Goal: Task Accomplishment & Management: Use online tool/utility

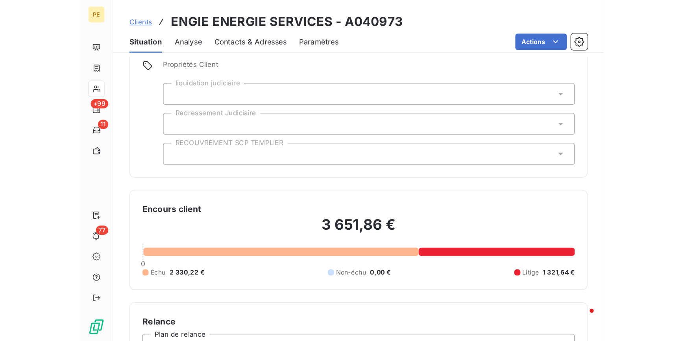
scroll to position [34, 0]
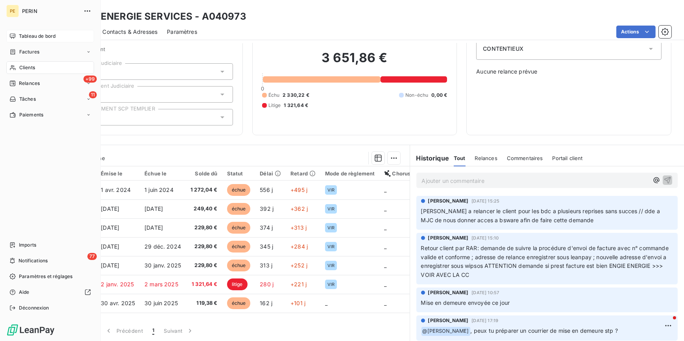
click at [19, 35] on span "Tableau de bord" at bounding box center [37, 36] width 37 height 7
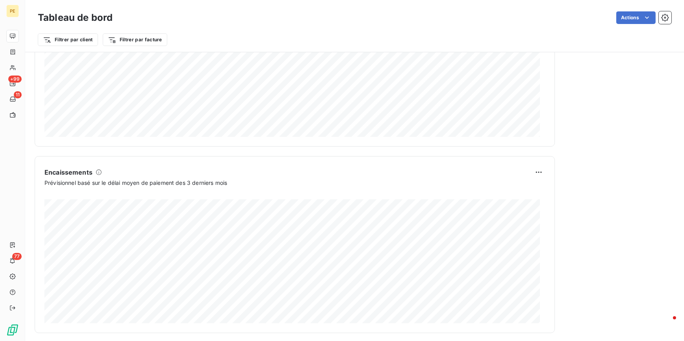
scroll to position [426, 0]
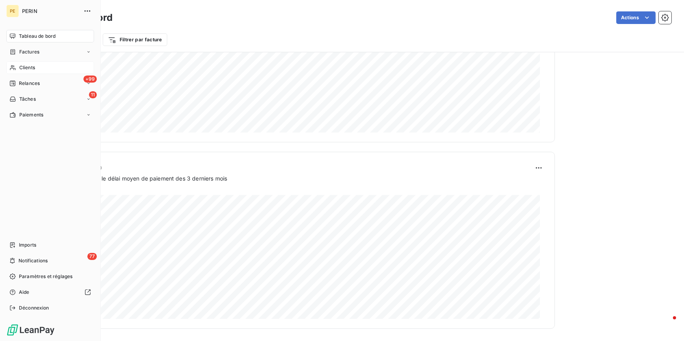
click at [28, 68] on span "Clients" at bounding box center [27, 67] width 16 height 7
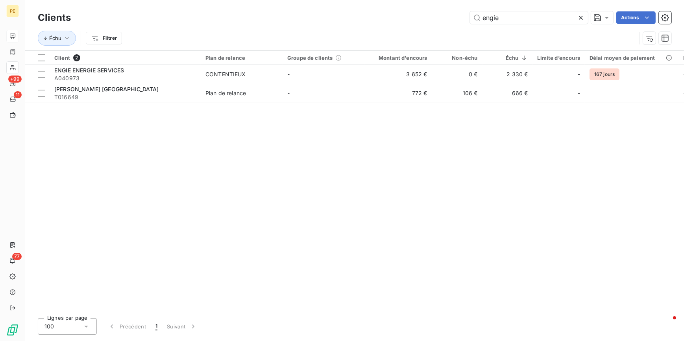
click at [582, 17] on icon at bounding box center [581, 18] width 4 height 4
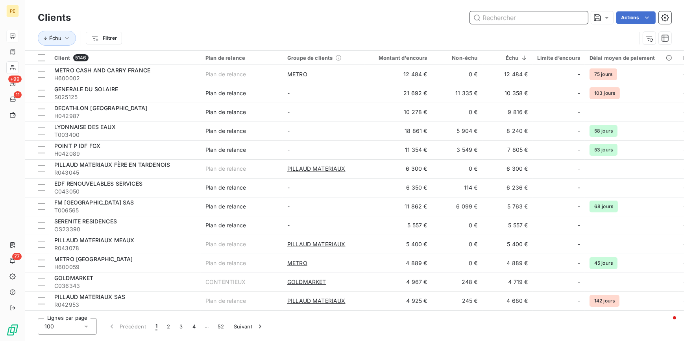
click at [528, 21] on input "text" at bounding box center [529, 17] width 118 height 13
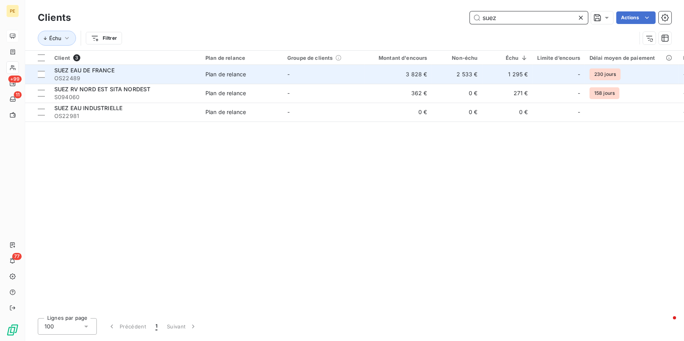
type input "suez"
click at [95, 75] on span "OS22489" at bounding box center [125, 78] width 142 height 8
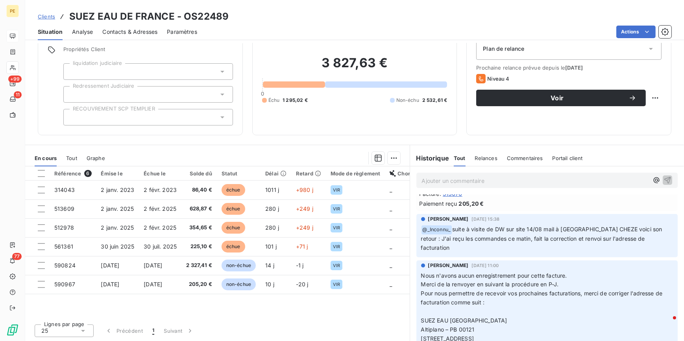
scroll to position [107, 0]
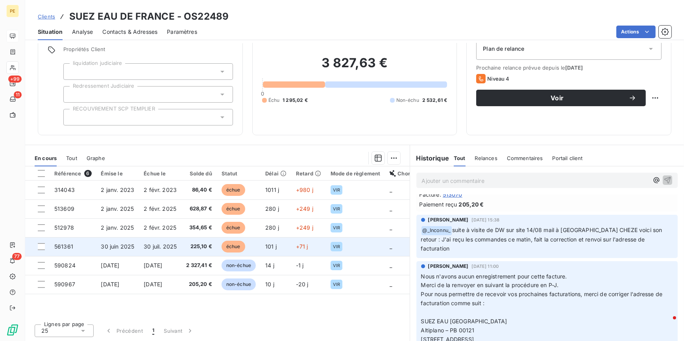
click at [139, 248] on td "30 juin 2025" at bounding box center [117, 246] width 43 height 19
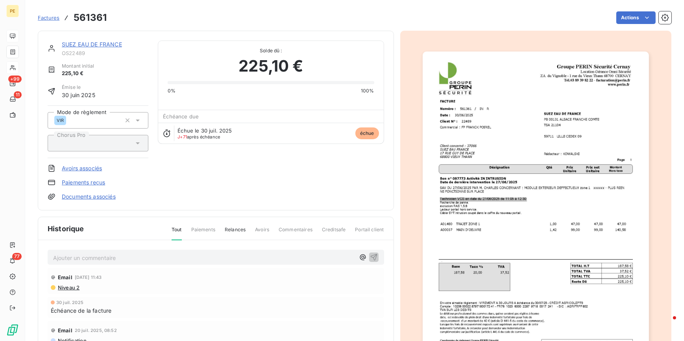
click at [534, 134] on img "button" at bounding box center [536, 212] width 226 height 320
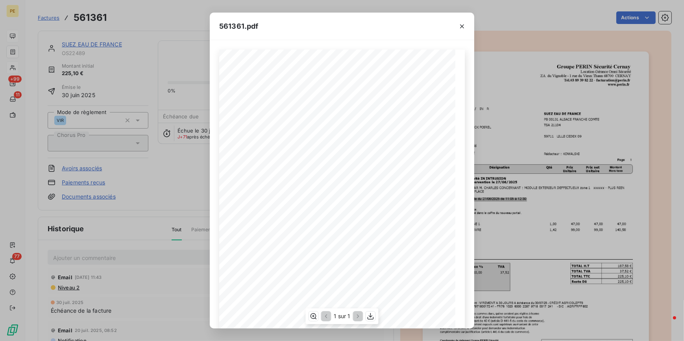
scroll to position [35, 0]
click at [465, 25] on icon "button" at bounding box center [462, 26] width 8 height 8
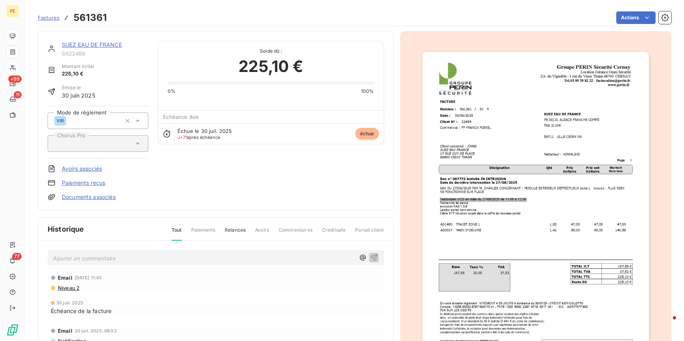
scroll to position [0, 0]
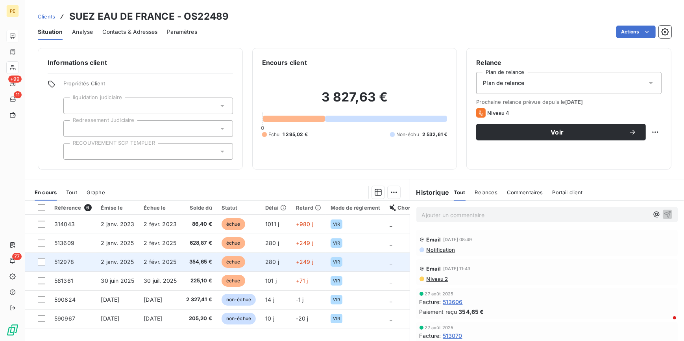
click at [124, 262] on span "2 janv. 2025" at bounding box center [117, 262] width 33 height 7
click at [121, 263] on span "2 janv. 2025" at bounding box center [117, 262] width 33 height 7
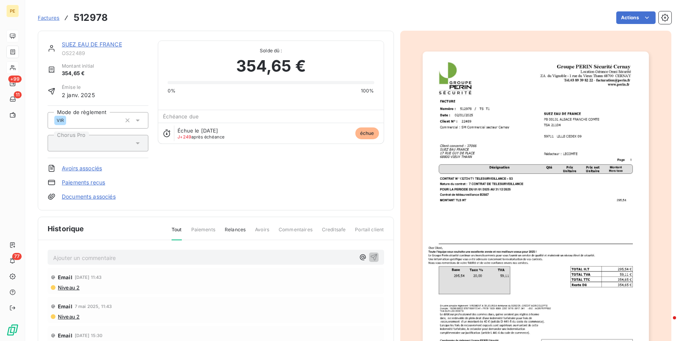
click at [528, 198] on img "button" at bounding box center [536, 212] width 226 height 320
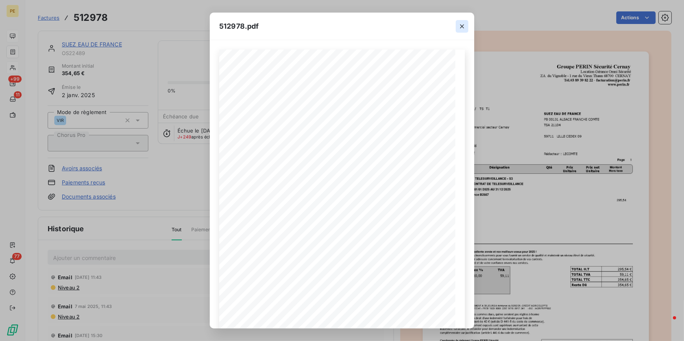
click at [463, 24] on icon "button" at bounding box center [462, 26] width 8 height 8
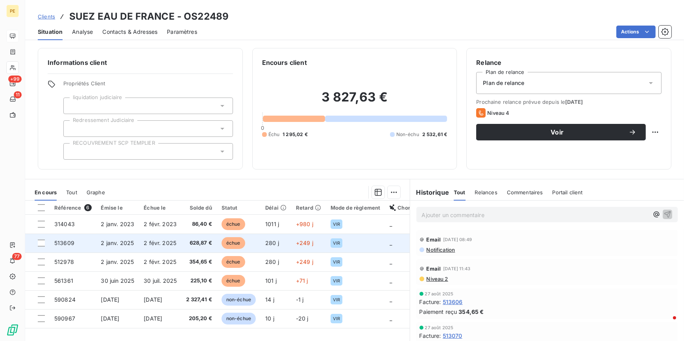
click at [120, 246] on span "2 janv. 2025" at bounding box center [117, 243] width 33 height 7
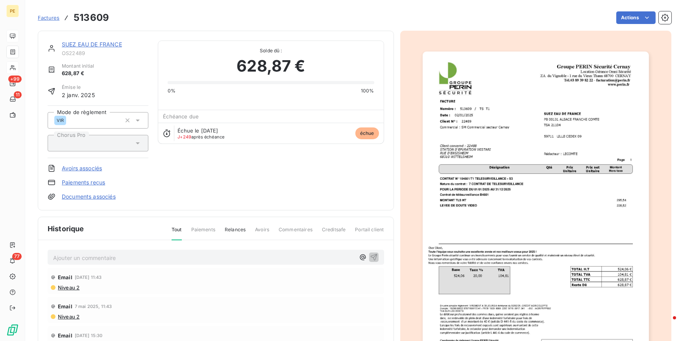
click at [502, 194] on img "button" at bounding box center [536, 212] width 226 height 320
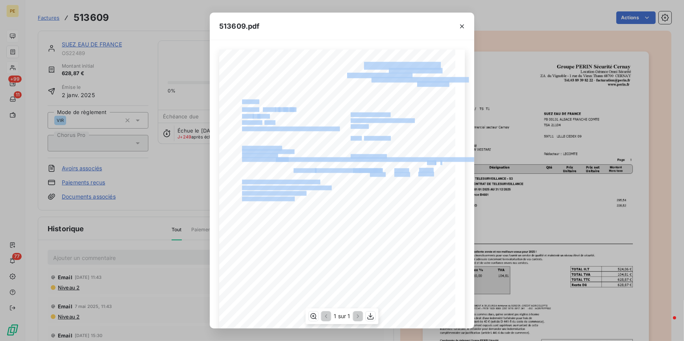
click at [239, 178] on div "Groupe PERIN SÈcuritÈ Cernay Location [GEOGRAPHIC_DATA] Omni SÈcuritÈ ZA du Vig…" at bounding box center [342, 217] width 246 height 334
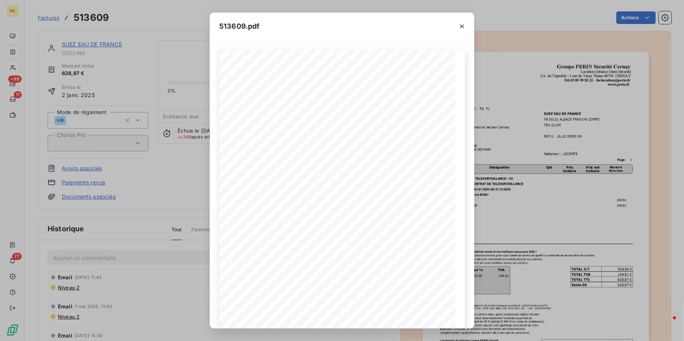
click at [168, 210] on div "513609.pdf Groupe PERIN SÈcuritÈ Cernay Location [GEOGRAPHIC_DATA] Omni SÈcurit…" at bounding box center [342, 170] width 684 height 341
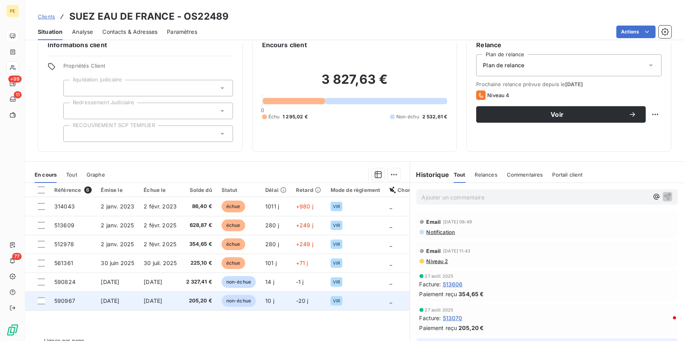
scroll to position [34, 0]
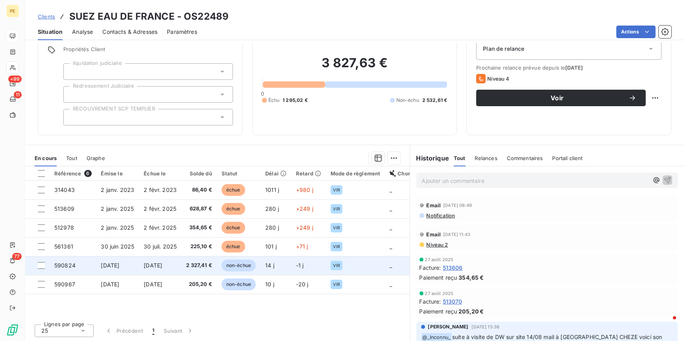
click at [115, 270] on td "[DATE]" at bounding box center [117, 265] width 43 height 19
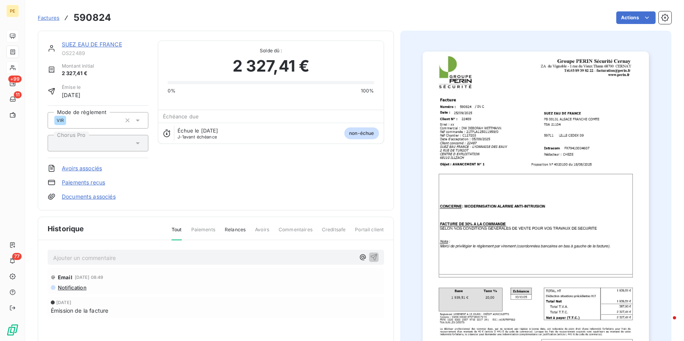
click at [550, 150] on img "button" at bounding box center [536, 212] width 226 height 320
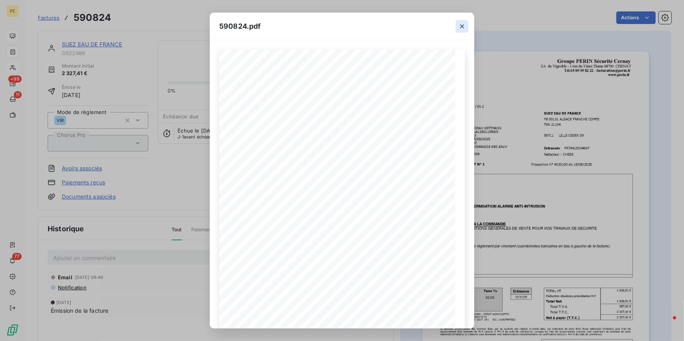
click at [463, 27] on icon "button" at bounding box center [462, 26] width 4 height 4
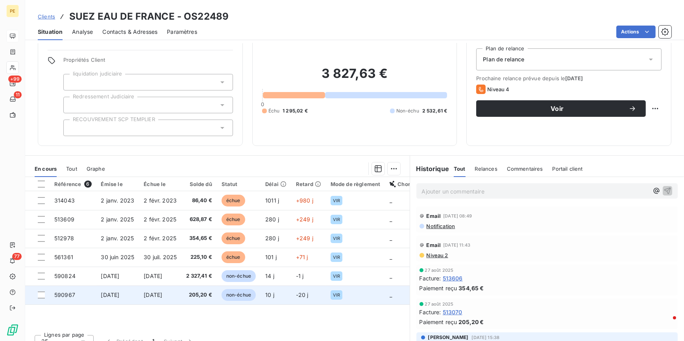
scroll to position [34, 0]
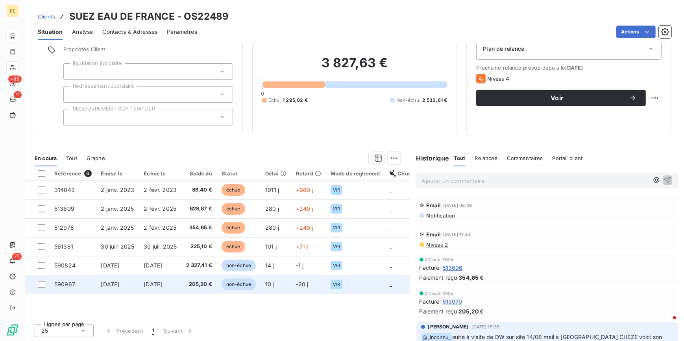
click at [115, 289] on td "[DATE]" at bounding box center [117, 284] width 43 height 19
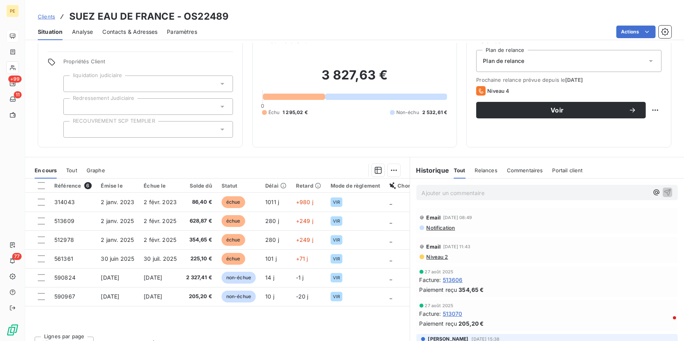
scroll to position [34, 0]
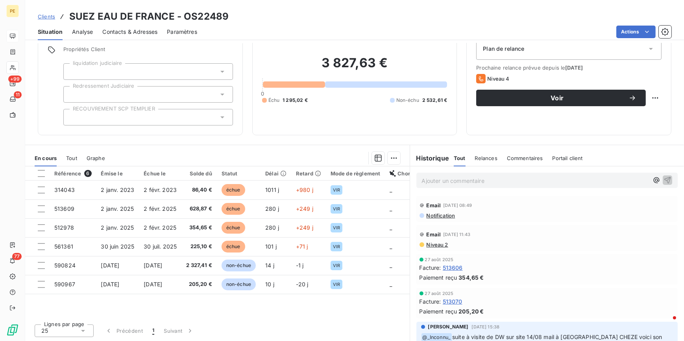
drag, startPoint x: 311, startPoint y: 318, endPoint x: 375, endPoint y: 319, distance: 63.4
click at [374, 320] on div "Lignes par page 25 Précédent 1 Suivant" at bounding box center [217, 330] width 385 height 24
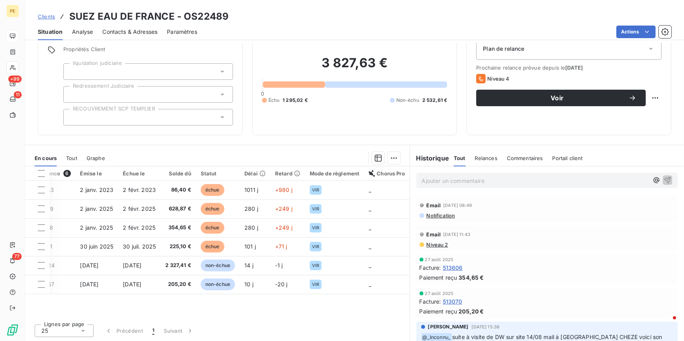
scroll to position [0, 0]
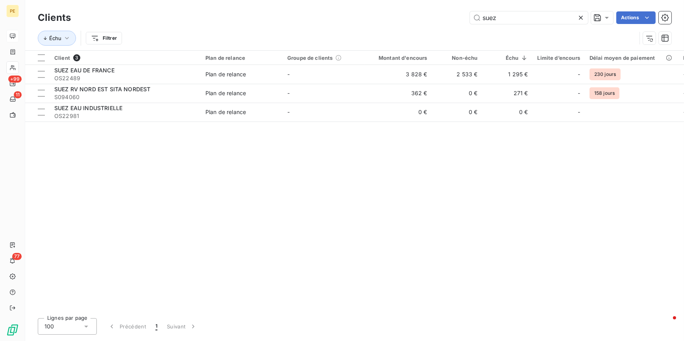
drag, startPoint x: 511, startPoint y: 17, endPoint x: 362, endPoint y: -13, distance: 152.6
click at [362, 0] on html "PE +99 11 77 Clients suez Actions Échu Filtrer Client 3 Plan de relance Groupe …" at bounding box center [342, 170] width 684 height 341
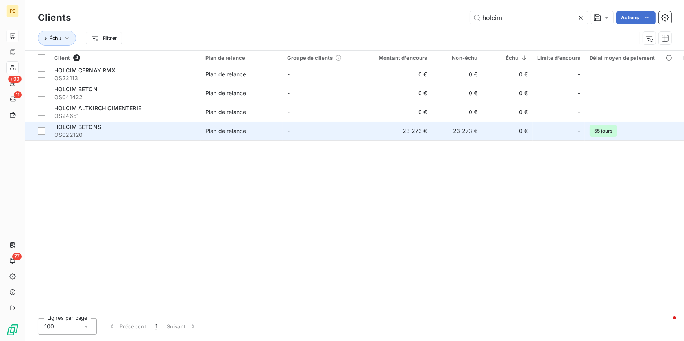
type input "holcim"
click at [146, 130] on div "HOLCIM BETONS" at bounding box center [125, 127] width 142 height 8
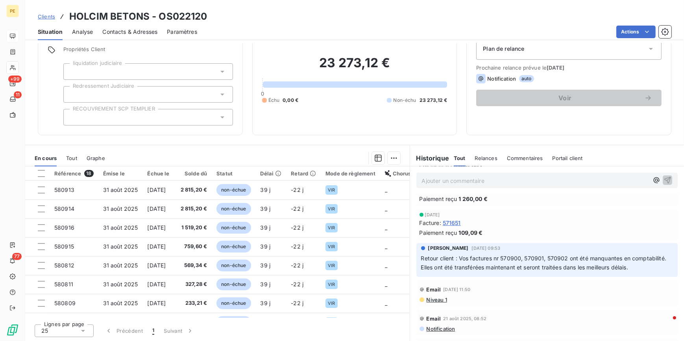
scroll to position [286, 0]
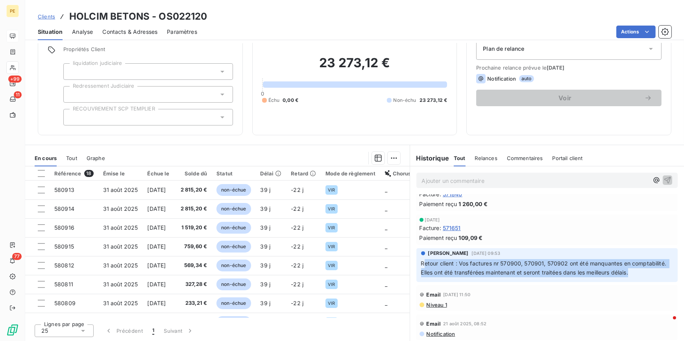
drag, startPoint x: 491, startPoint y: 283, endPoint x: 422, endPoint y: 263, distance: 72.0
click at [422, 263] on p "Retour client : Vos factures nr 570900, 570901, 570902 ont été manquantes en co…" at bounding box center [547, 268] width 252 height 18
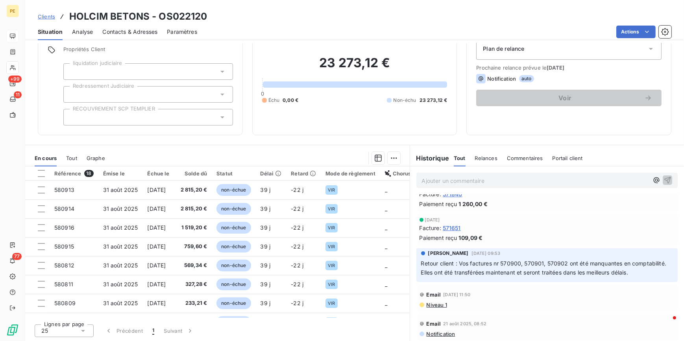
drag, startPoint x: 422, startPoint y: 263, endPoint x: 574, endPoint y: 296, distance: 155.2
click at [574, 296] on div "Email [DATE] 11:50 Niveau 1" at bounding box center [547, 298] width 262 height 26
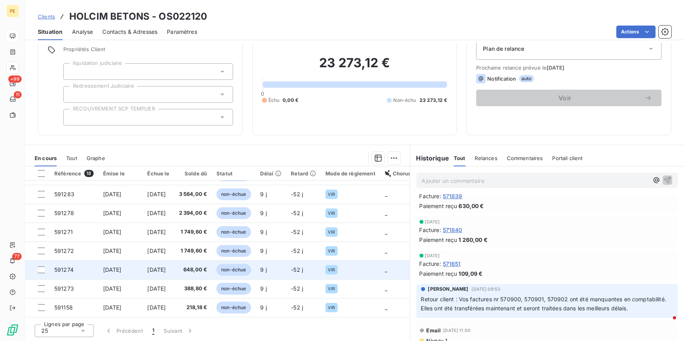
scroll to position [134, 0]
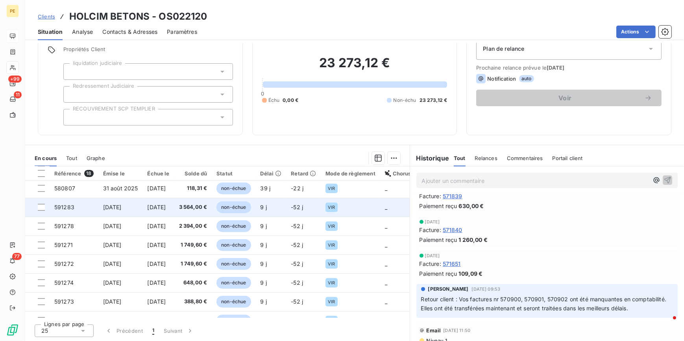
click at [166, 206] on span "[DATE]" at bounding box center [156, 207] width 19 height 7
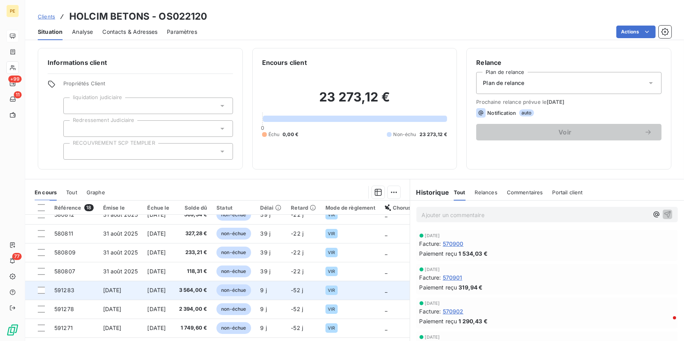
scroll to position [107, 0]
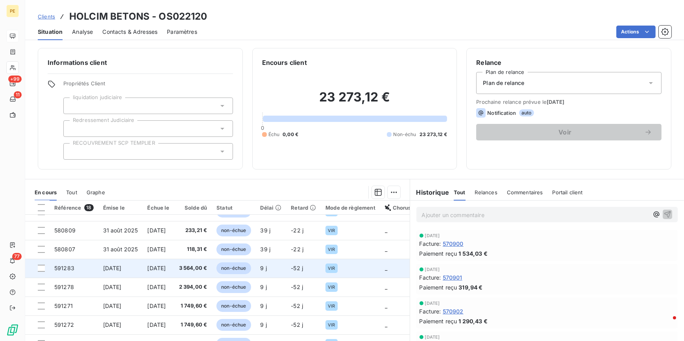
click at [191, 266] on td "3 564,00 €" at bounding box center [193, 268] width 38 height 19
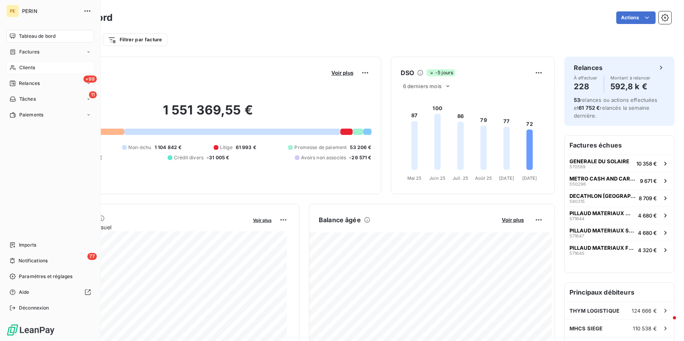
click at [22, 69] on span "Clients" at bounding box center [27, 67] width 16 height 7
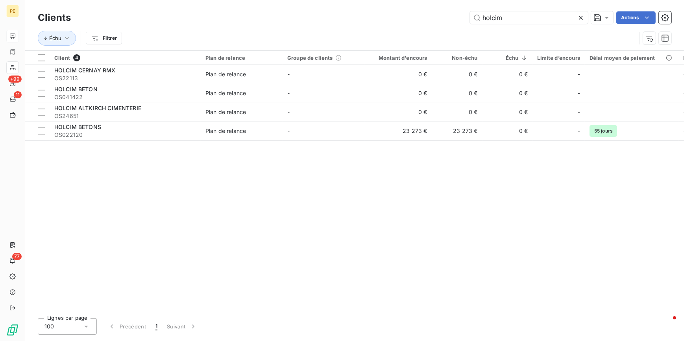
click at [583, 16] on icon at bounding box center [581, 18] width 8 height 8
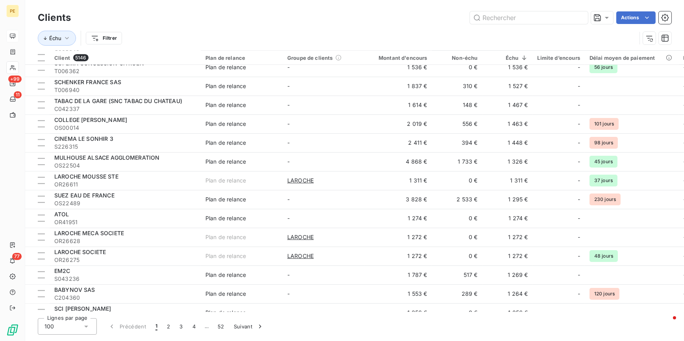
scroll to position [1645, 0]
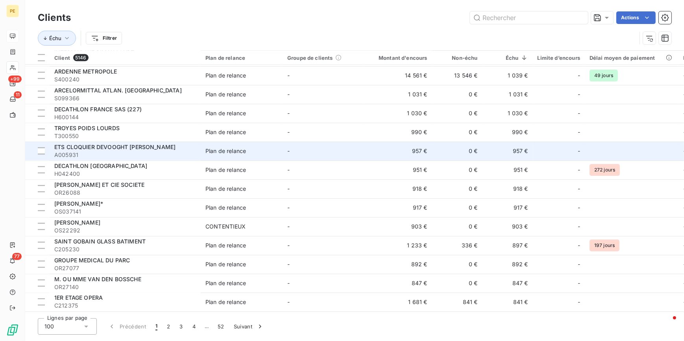
click at [515, 146] on td "957 €" at bounding box center [508, 151] width 50 height 19
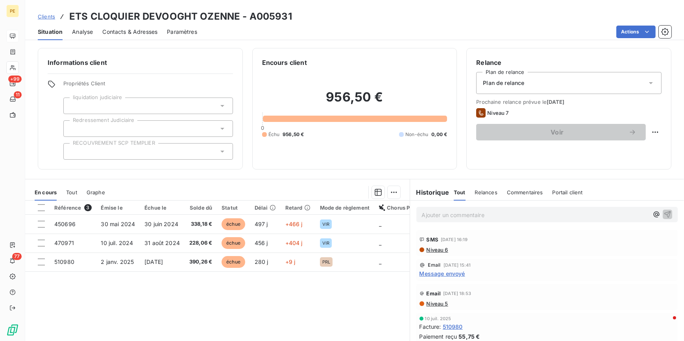
click at [433, 249] on span "Niveau 6" at bounding box center [437, 250] width 22 height 6
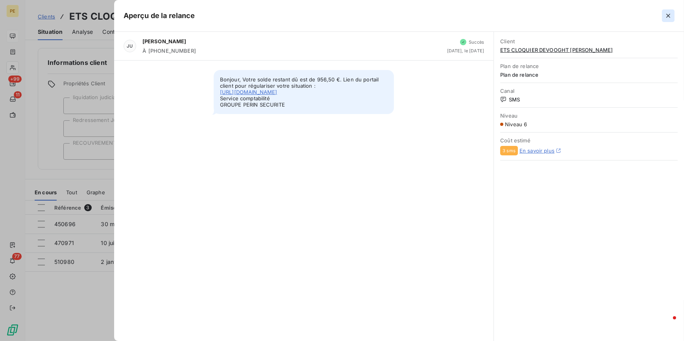
click at [671, 14] on icon "button" at bounding box center [669, 16] width 8 height 8
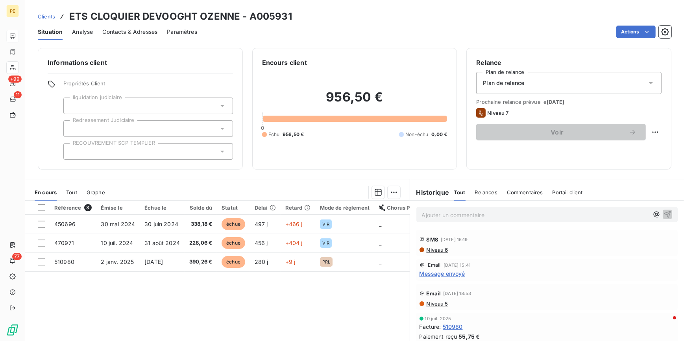
click at [441, 248] on span "Niveau 6" at bounding box center [437, 250] width 22 height 6
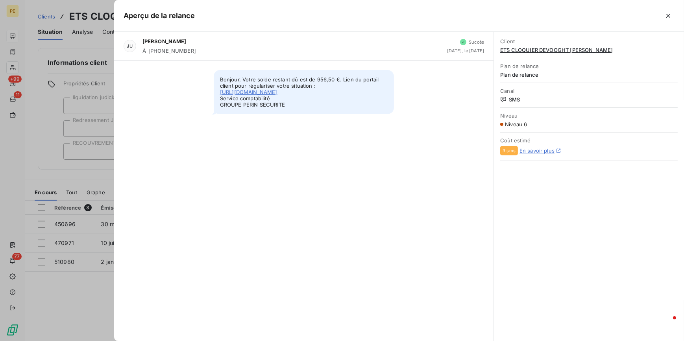
drag, startPoint x: 671, startPoint y: 15, endPoint x: 658, endPoint y: 26, distance: 17.3
click at [671, 15] on icon "button" at bounding box center [669, 16] width 8 height 8
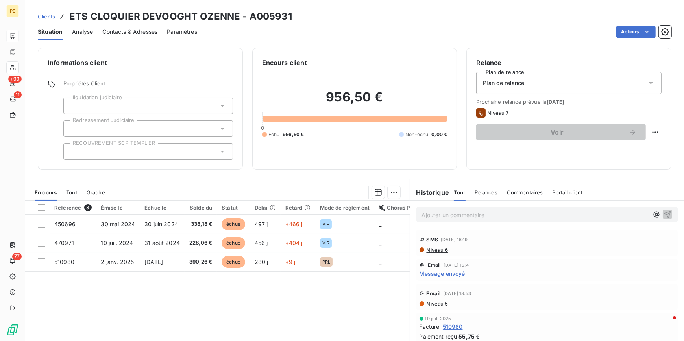
drag, startPoint x: 487, startPoint y: 218, endPoint x: 493, endPoint y: 214, distance: 7.6
click at [489, 217] on p "Ajouter un commentaire ﻿" at bounding box center [535, 215] width 227 height 10
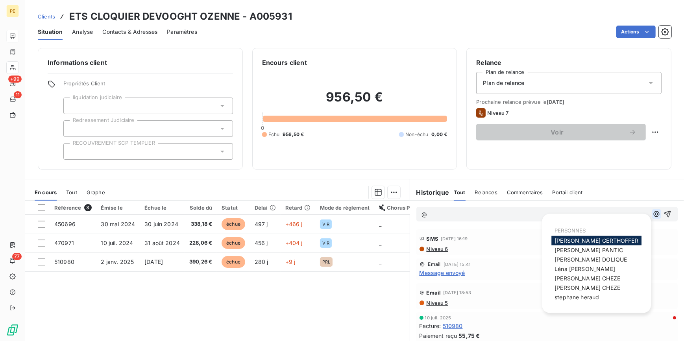
click at [653, 216] on icon "button" at bounding box center [657, 214] width 8 height 8
click at [577, 260] on span "[PERSON_NAME]" at bounding box center [591, 259] width 72 height 7
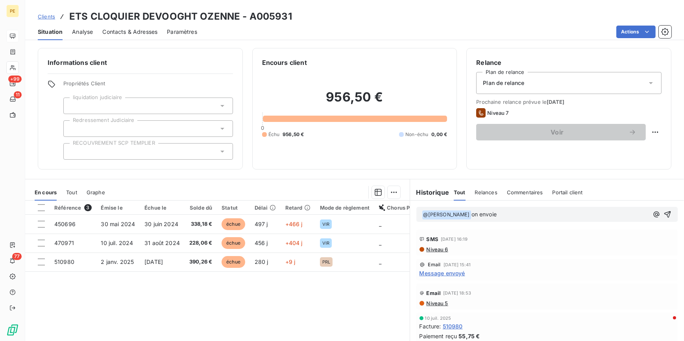
click at [505, 213] on p "﻿ @ [PERSON_NAME] ﻿ on envoie" at bounding box center [535, 214] width 227 height 9
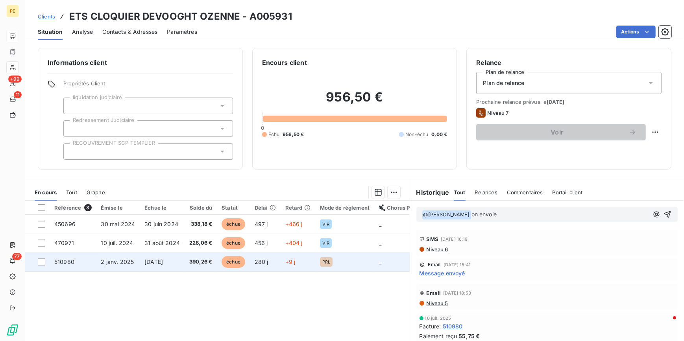
click at [137, 266] on td "2 janv. 2025" at bounding box center [118, 262] width 44 height 19
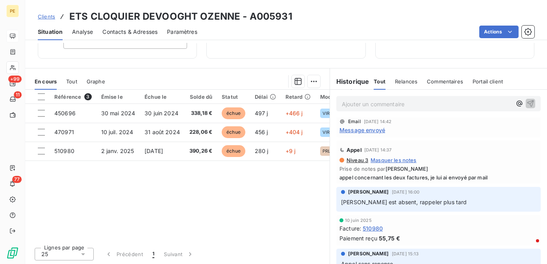
scroll to position [143, 0]
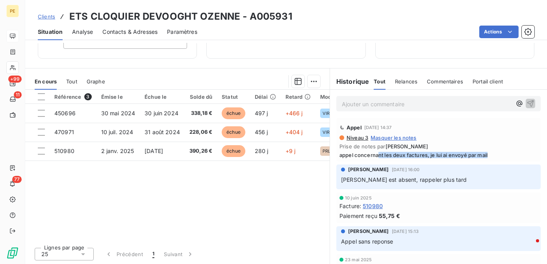
drag, startPoint x: 374, startPoint y: 159, endPoint x: 485, endPoint y: 158, distance: 111.4
click at [485, 158] on div "Appel [DATE] 14:37 Niveau 3 Masquer les notes Prise de notes par [PERSON_NAME] …" at bounding box center [438, 139] width 204 height 43
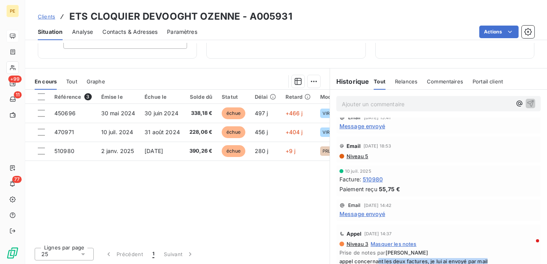
scroll to position [35, 0]
click at [365, 213] on span "Message envoyé" at bounding box center [362, 215] width 46 height 8
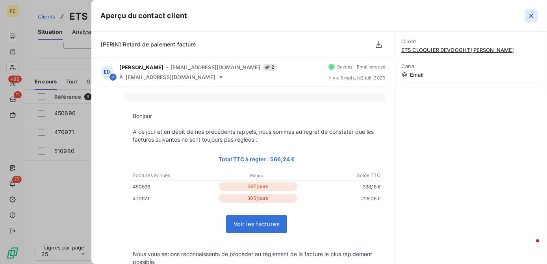
click at [531, 20] on button "button" at bounding box center [531, 15] width 13 height 13
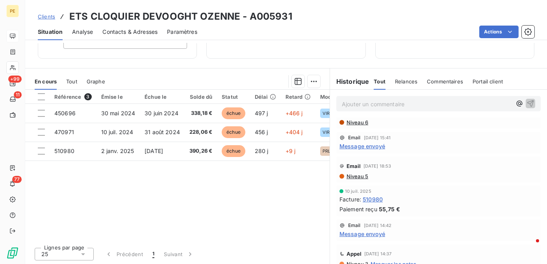
scroll to position [0, 0]
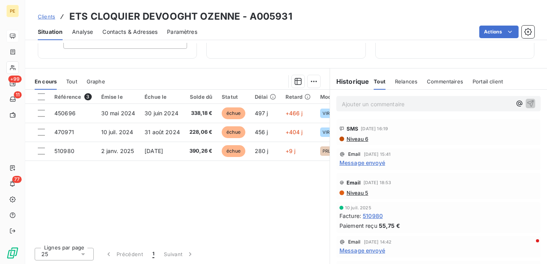
click at [358, 193] on span "Niveau 5" at bounding box center [357, 193] width 22 height 6
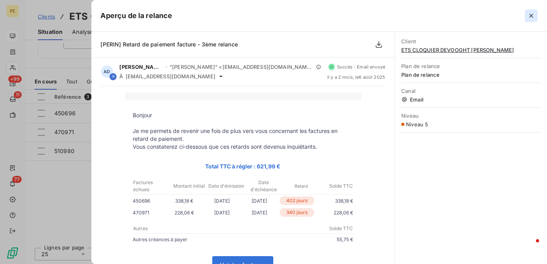
click at [534, 16] on icon "button" at bounding box center [531, 16] width 8 height 8
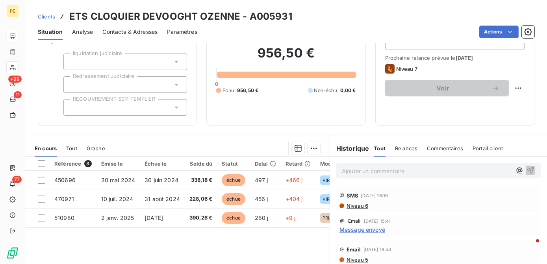
scroll to position [40, 0]
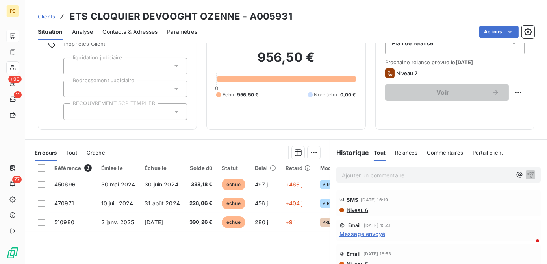
click at [364, 235] on span "Message envoyé" at bounding box center [362, 234] width 46 height 8
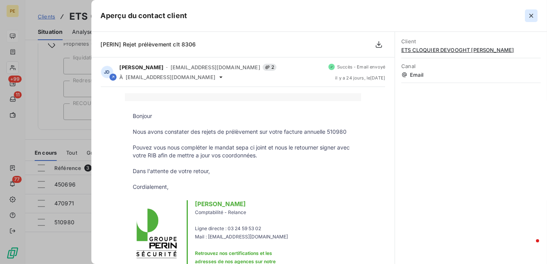
click at [529, 17] on icon "button" at bounding box center [531, 16] width 8 height 8
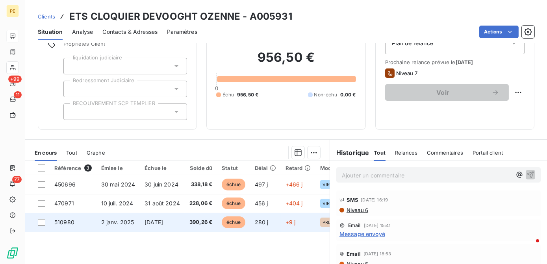
click at [111, 224] on span "2 janv. 2025" at bounding box center [117, 222] width 33 height 7
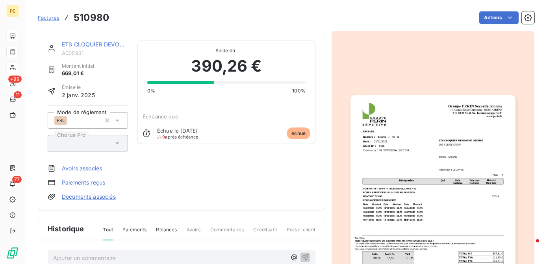
click at [454, 209] on img "button" at bounding box center [432, 211] width 165 height 233
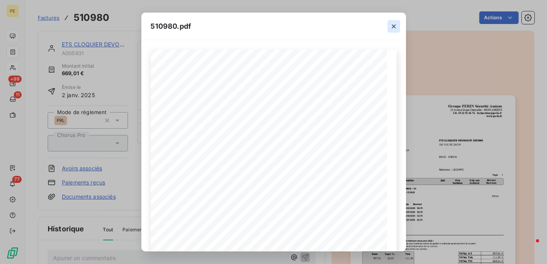
click at [395, 27] on icon "button" at bounding box center [394, 26] width 8 height 8
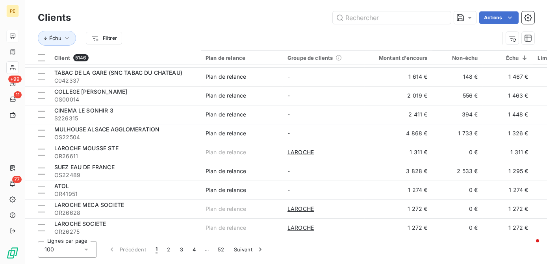
scroll to position [1723, 0]
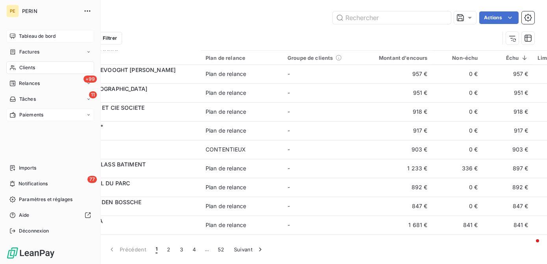
click at [26, 117] on span "Paiements" at bounding box center [31, 114] width 24 height 7
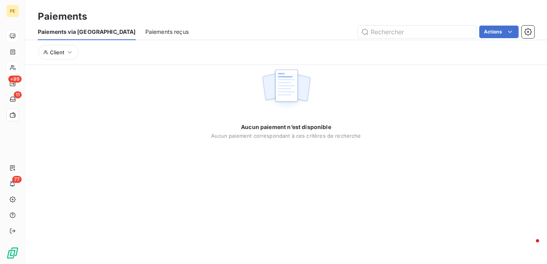
click at [145, 35] on span "Paiements reçus" at bounding box center [166, 32] width 43 height 8
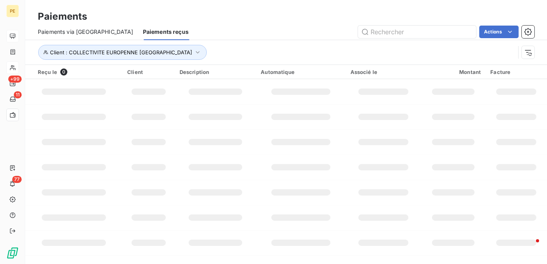
click at [72, 35] on div "PE +99 11 77 Paiements Paiements via le Portail Paiements reçus Actions Client …" at bounding box center [273, 132] width 547 height 264
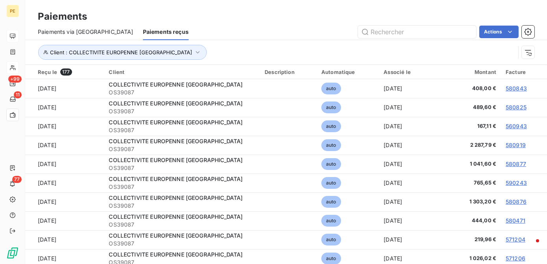
click at [89, 33] on span "Paiements via [GEOGRAPHIC_DATA]" at bounding box center [86, 32] width 96 height 8
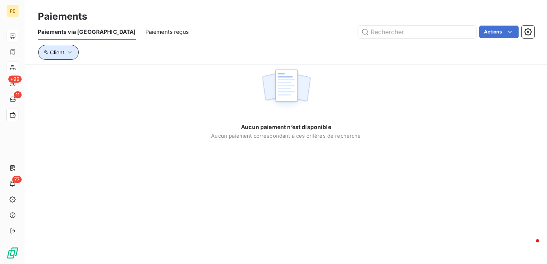
click at [51, 51] on span "Client" at bounding box center [57, 52] width 14 height 6
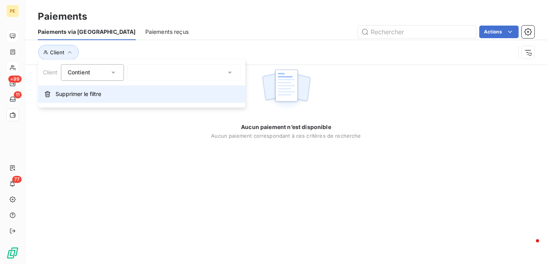
click at [52, 99] on button "Supprimer le filtre" at bounding box center [141, 93] width 207 height 17
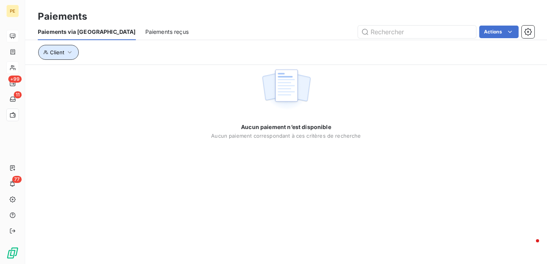
click at [54, 54] on span "Client" at bounding box center [57, 52] width 14 height 6
click at [102, 73] on div "Contient is" at bounding box center [89, 72] width 42 height 11
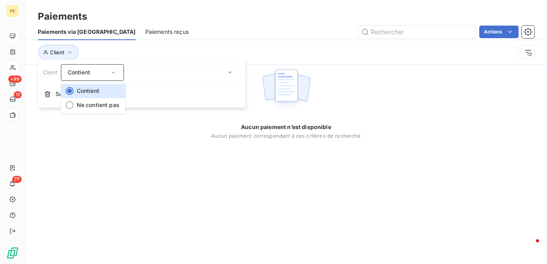
click at [179, 71] on div at bounding box center [183, 72] width 113 height 17
click at [98, 72] on div "Contient" at bounding box center [89, 72] width 42 height 11
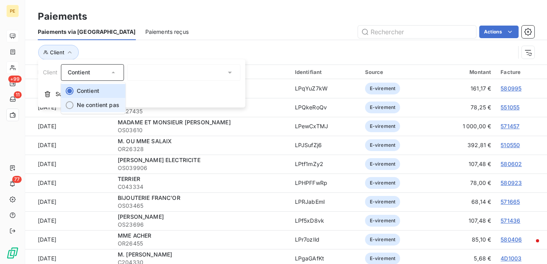
click at [69, 108] on div at bounding box center [70, 105] width 8 height 8
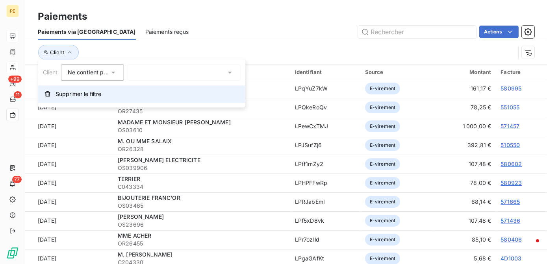
click at [42, 94] on button "Supprimer le filtre" at bounding box center [141, 93] width 207 height 17
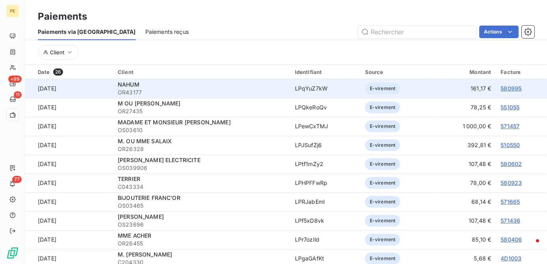
click at [48, 94] on td "[DATE]" at bounding box center [69, 88] width 88 height 19
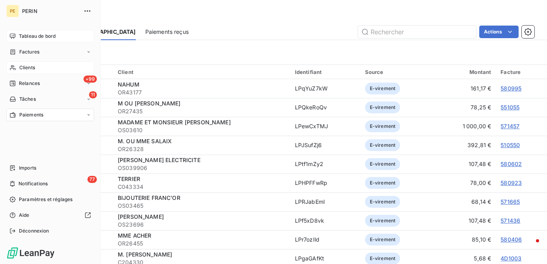
click at [29, 38] on span "Tableau de bord" at bounding box center [37, 36] width 37 height 7
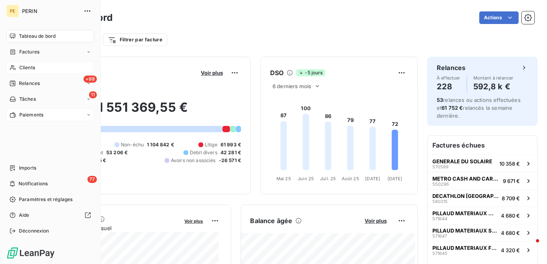
click at [22, 68] on span "Clients" at bounding box center [27, 67] width 16 height 7
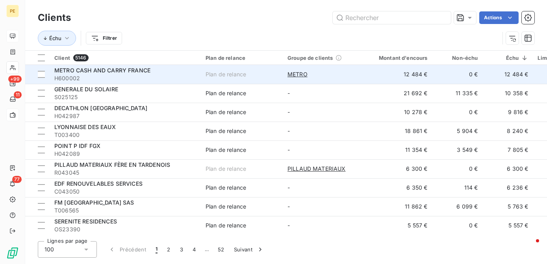
click at [97, 83] on td "METRO CASH AND CARRY FRANCE H600002" at bounding box center [125, 74] width 151 height 19
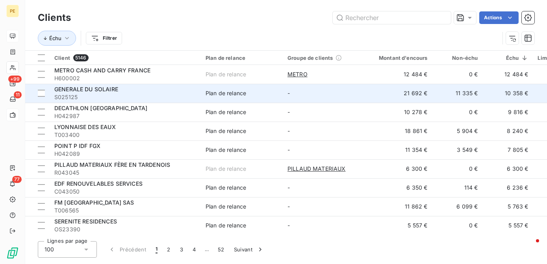
click at [94, 96] on span "S025125" at bounding box center [125, 97] width 142 height 8
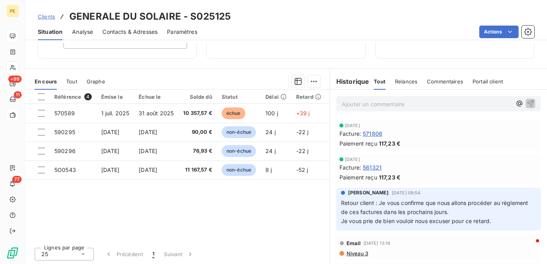
scroll to position [71, 0]
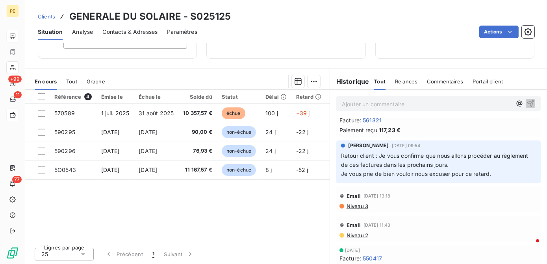
click at [355, 207] on span "Niveau 3" at bounding box center [357, 206] width 22 height 6
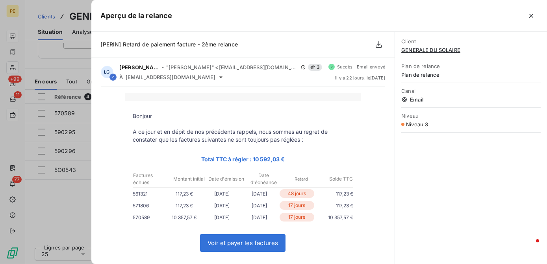
scroll to position [35, 0]
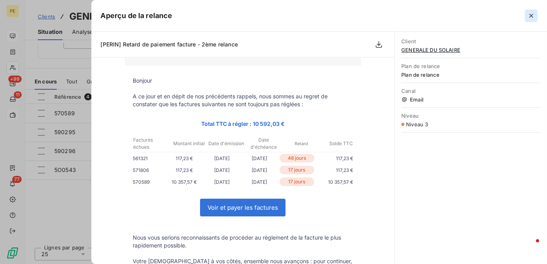
click at [533, 15] on icon "button" at bounding box center [531, 16] width 8 height 8
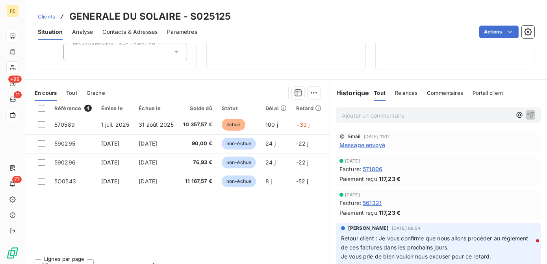
scroll to position [107, 0]
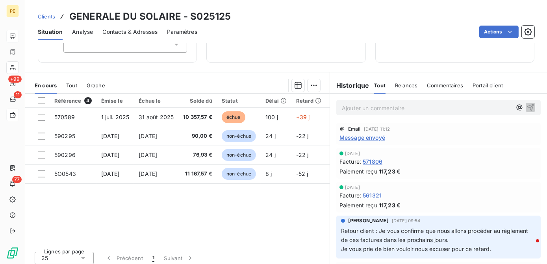
click at [372, 136] on span "Message envoyé" at bounding box center [362, 137] width 46 height 8
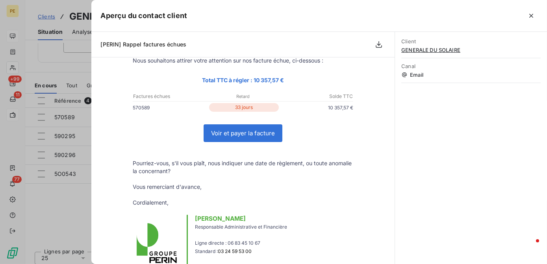
scroll to position [71, 0]
click at [531, 18] on icon "button" at bounding box center [531, 16] width 8 height 8
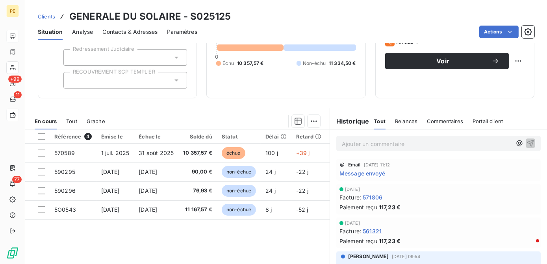
scroll to position [35, 0]
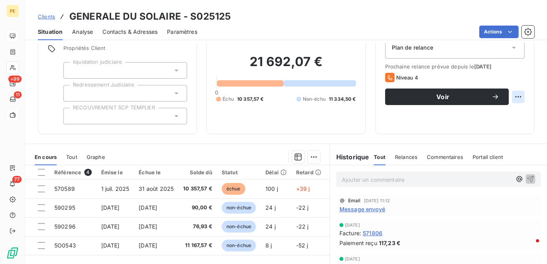
click at [514, 97] on html "PE +99 11 77 Clients GENERALE DU SOLAIRE - S025125 Situation Analyse Contacts &…" at bounding box center [273, 132] width 547 height 264
click at [396, 124] on html "PE +99 11 77 Clients GENERALE DU SOLAIRE - S025125 Situation Analyse Contacts &…" at bounding box center [273, 132] width 547 height 264
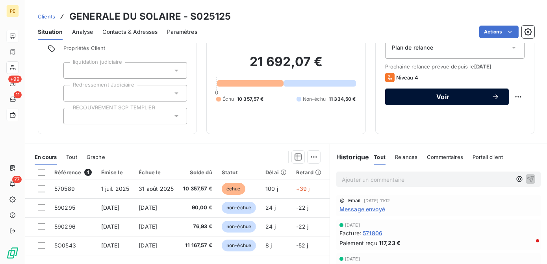
click at [426, 97] on span "Voir" at bounding box center [442, 97] width 97 height 6
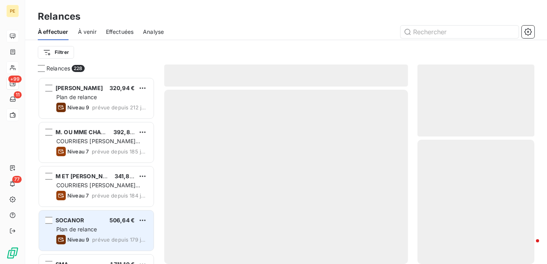
scroll to position [181, 111]
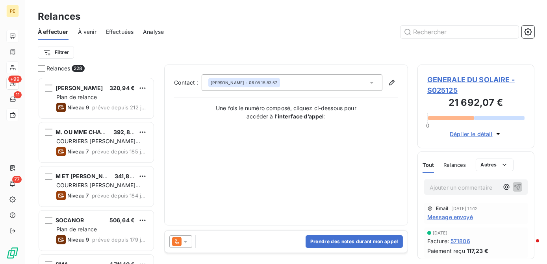
click at [188, 245] on icon at bounding box center [185, 242] width 8 height 8
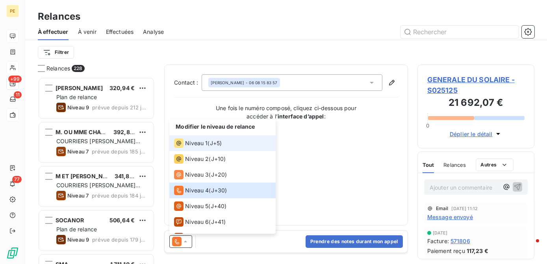
click at [211, 147] on span "J+5 )" at bounding box center [216, 143] width 12 height 8
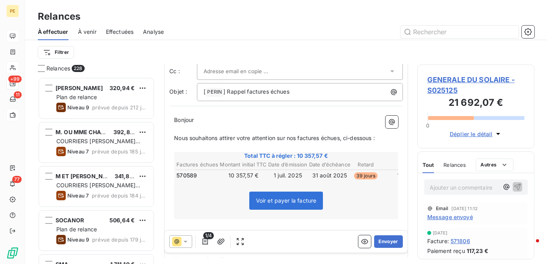
scroll to position [0, 0]
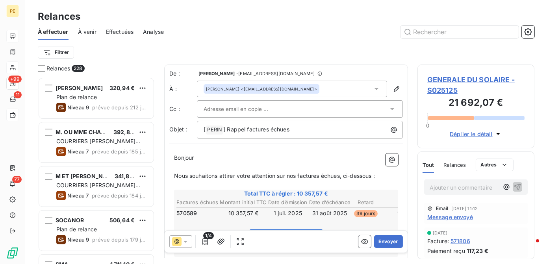
click at [251, 107] on input "text" at bounding box center [246, 109] width 85 height 12
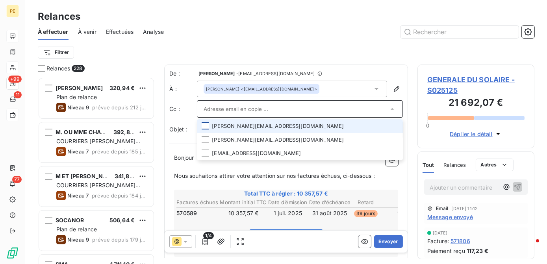
click at [202, 122] on div at bounding box center [205, 125] width 7 height 7
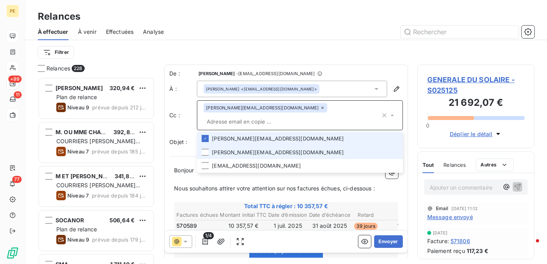
click at [204, 149] on div at bounding box center [205, 152] width 7 height 7
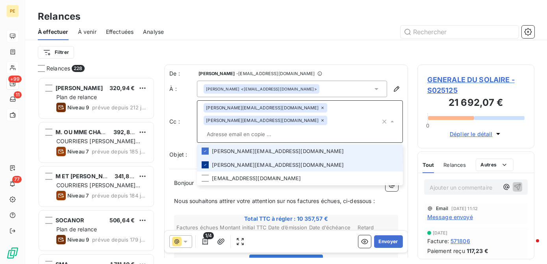
click at [205, 161] on div at bounding box center [205, 164] width 7 height 7
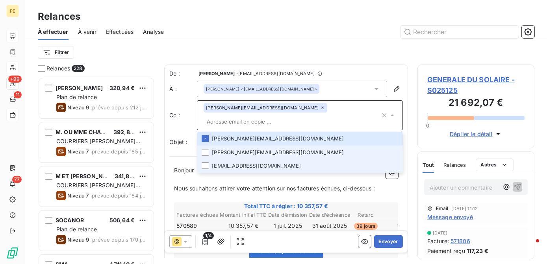
click at [207, 146] on li "[PERSON_NAME][EMAIL_ADDRESS][DOMAIN_NAME]" at bounding box center [300, 153] width 206 height 14
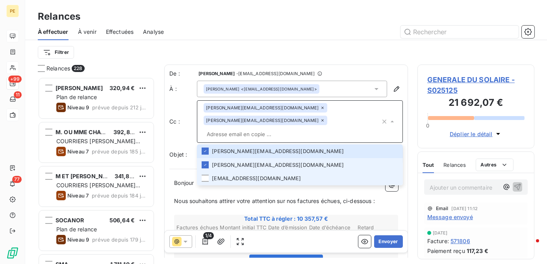
click at [207, 172] on li "[EMAIL_ADDRESS][DOMAIN_NAME]" at bounding box center [300, 179] width 206 height 14
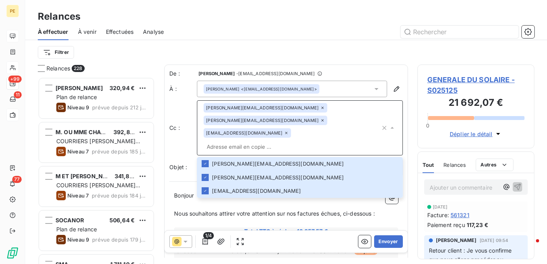
scroll to position [71, 0]
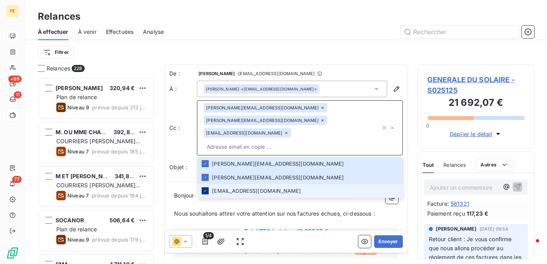
click at [205, 189] on icon at bounding box center [205, 191] width 5 height 5
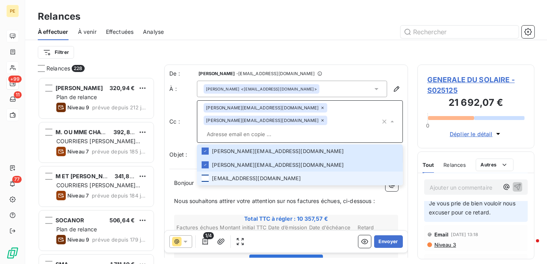
scroll to position [0, 0]
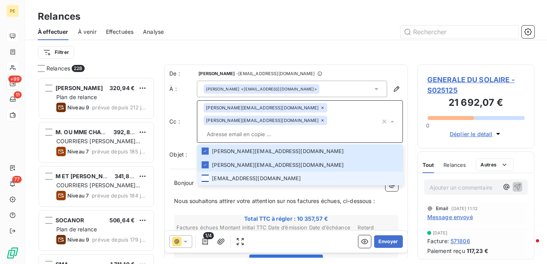
click at [200, 206] on p "﻿" at bounding box center [286, 210] width 224 height 9
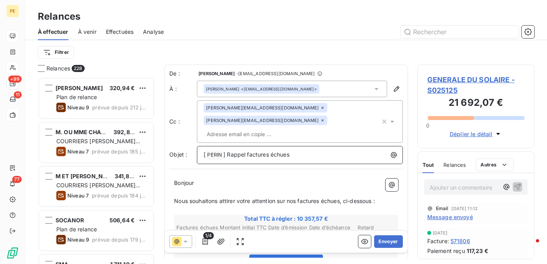
click at [302, 150] on p "[ PERIN ﻿ ] Rappel factures échues" at bounding box center [302, 154] width 196 height 9
click at [183, 240] on icon at bounding box center [185, 242] width 8 height 8
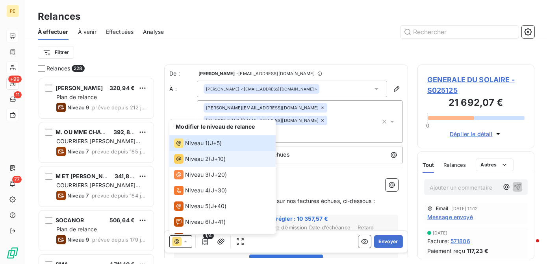
click at [206, 155] on div "Niveau 2" at bounding box center [191, 158] width 35 height 9
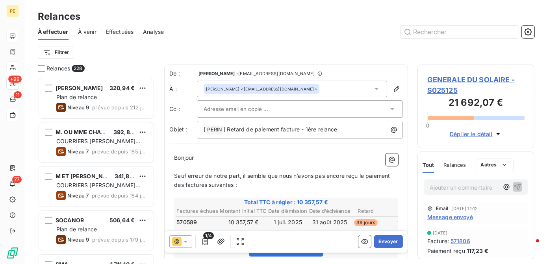
click at [294, 181] on p "Sauf erreur de notre part, il semble que nous n’avons pas encore reçu le paieme…" at bounding box center [286, 181] width 224 height 18
click at [352, 24] on div "À effectuer À venir Effectuées Analyse" at bounding box center [286, 32] width 522 height 17
click at [248, 102] on div at bounding box center [300, 108] width 206 height 17
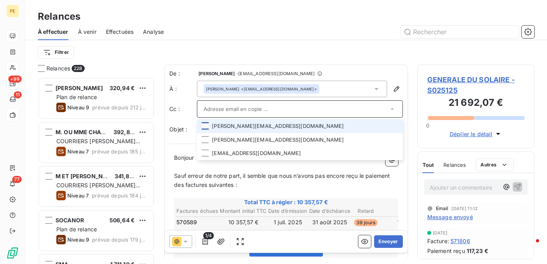
click at [205, 126] on div at bounding box center [205, 125] width 7 height 7
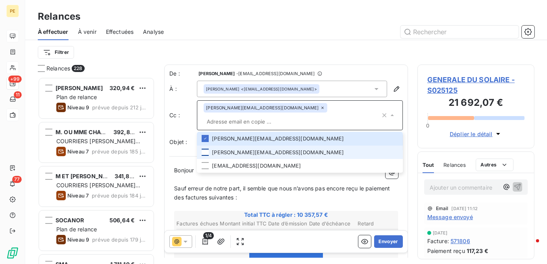
click at [205, 149] on div at bounding box center [205, 152] width 7 height 7
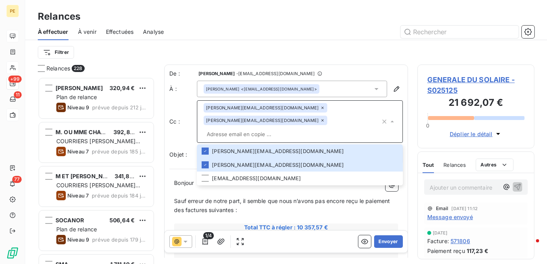
click at [268, 198] on span "Sauf erreur de notre part, il semble que nous n’avons pas encore reçu le paieme…" at bounding box center [282, 206] width 217 height 16
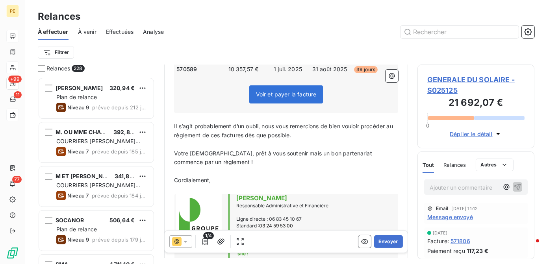
scroll to position [180, 0]
click at [236, 166] on p "﻿" at bounding box center [286, 170] width 224 height 9
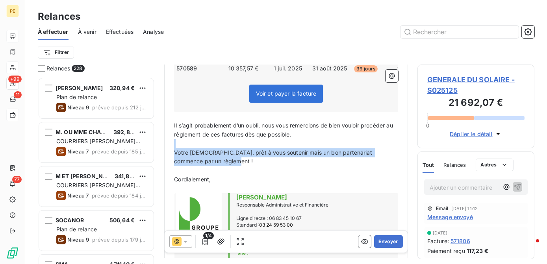
drag, startPoint x: 227, startPoint y: 145, endPoint x: 188, endPoint y: 128, distance: 42.5
click at [188, 128] on div "Bonjour ﻿ Sauf erreur de notre part, il semble que nous n’avons pas [MEDICAL_DA…" at bounding box center [286, 138] width 224 height 276
click at [284, 150] on p "Votre [DEMOGRAPHIC_DATA], prêt à vous soutenir mais un bon partenariat commence…" at bounding box center [286, 157] width 224 height 18
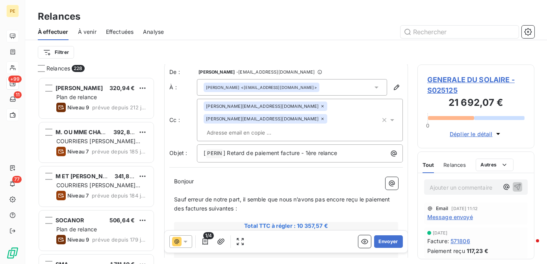
scroll to position [0, 0]
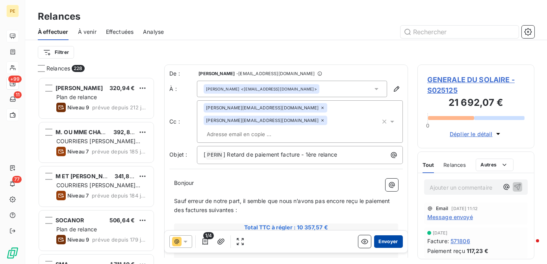
click at [383, 243] on button "Envoyer" at bounding box center [388, 241] width 29 height 13
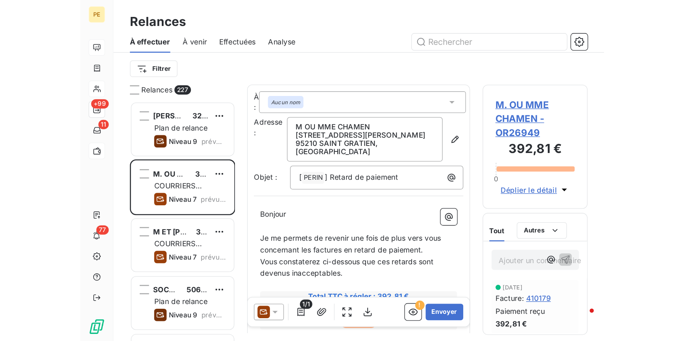
scroll to position [259, 146]
